Goal: Information Seeking & Learning: Check status

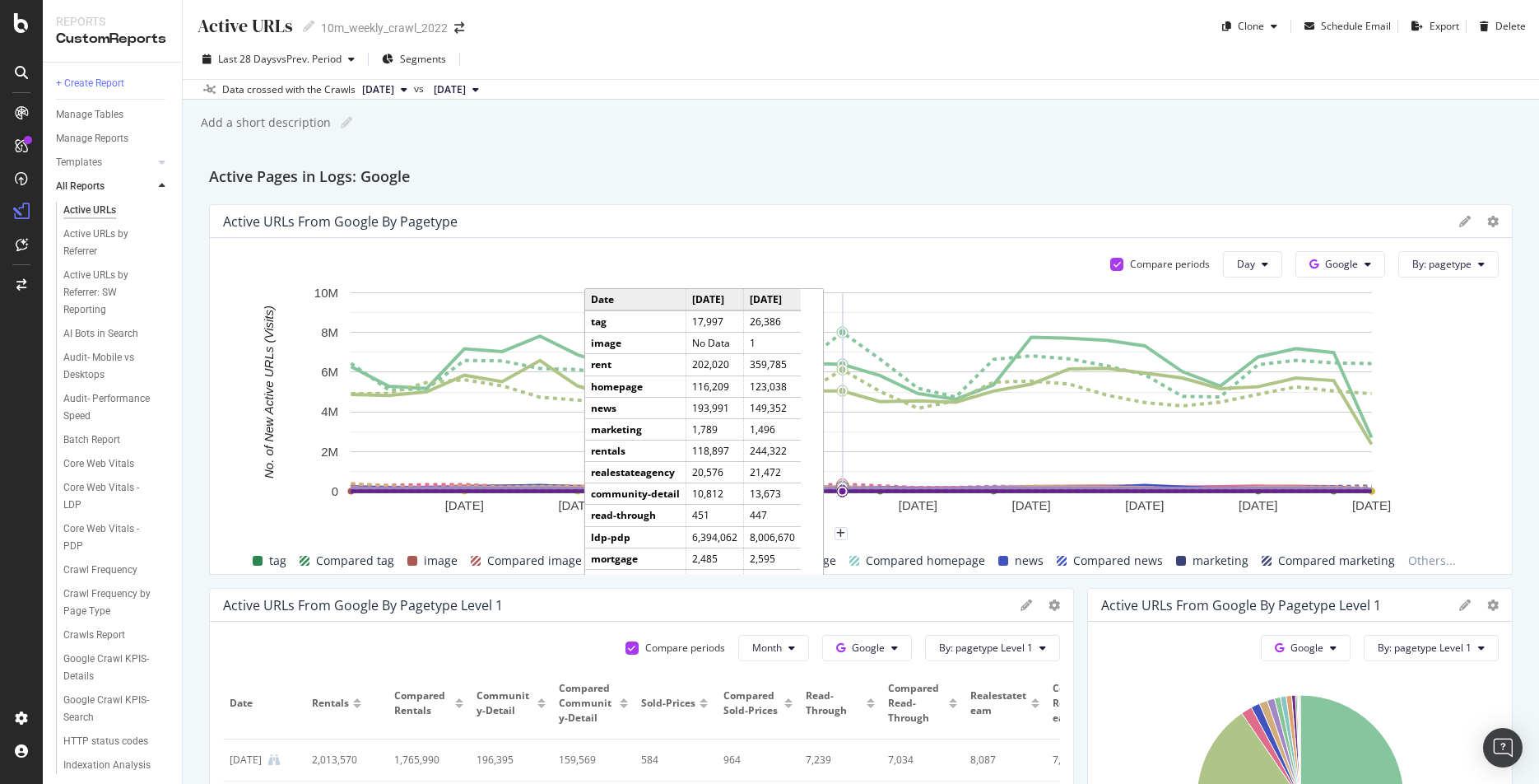
scroll to position [556, 0]
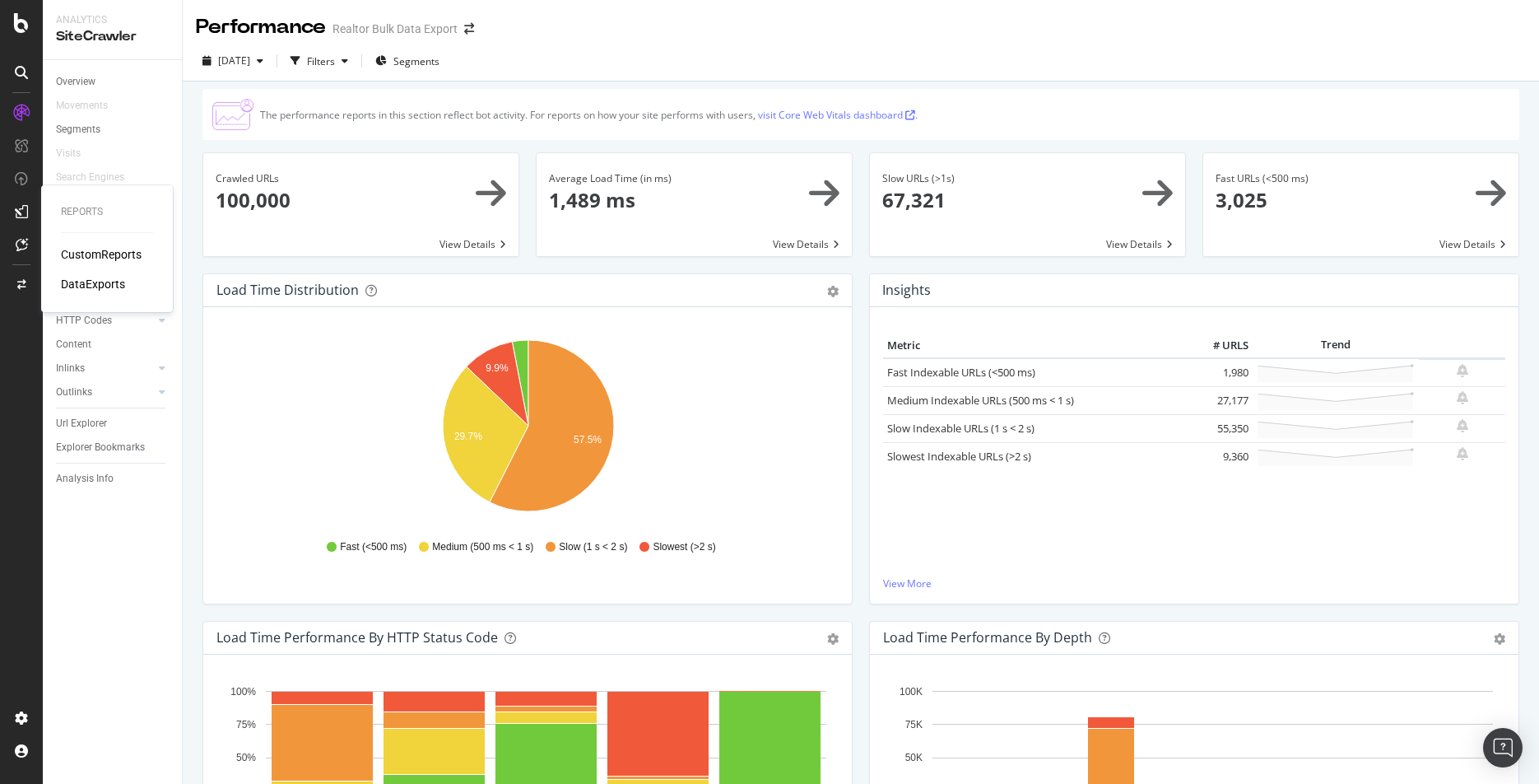
click at [76, 251] on div "CustomReports" at bounding box center [101, 254] width 81 height 17
